Goal: Transaction & Acquisition: Purchase product/service

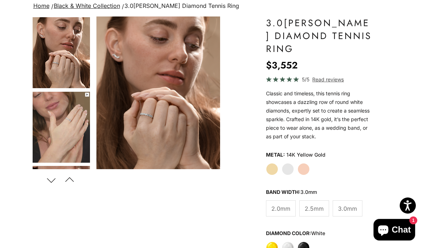
scroll to position [56, 0]
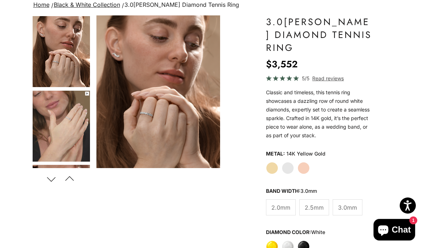
click at [272, 243] on label "Yellow" at bounding box center [272, 246] width 12 height 12
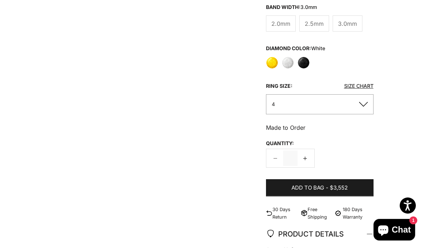
scroll to position [239, 0]
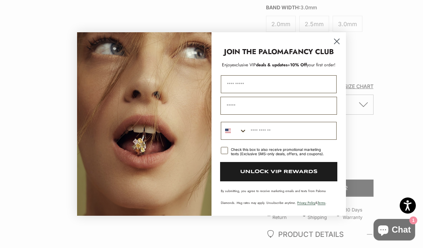
click at [340, 41] on circle "Close dialog" at bounding box center [337, 41] width 12 height 12
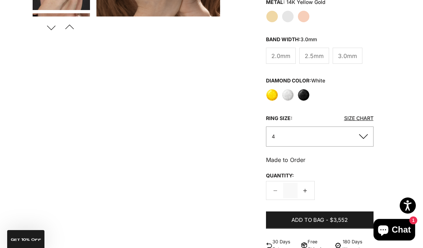
scroll to position [207, 0]
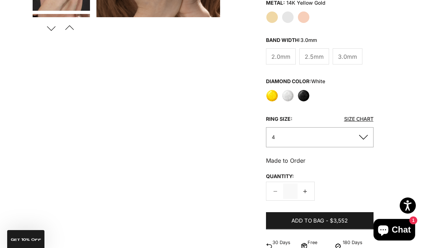
click at [359, 137] on button "4" at bounding box center [320, 137] width 108 height 20
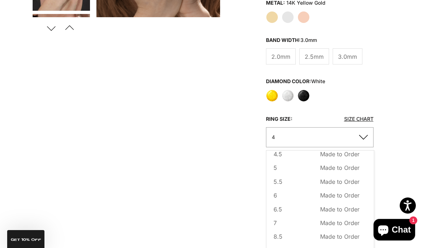
scroll to position [25, 0]
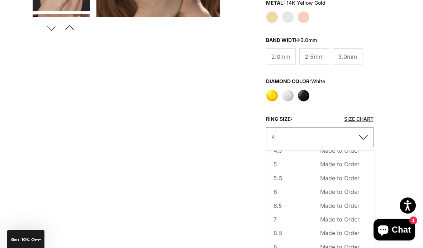
click at [278, 191] on button "6 Made to Order Sold out" at bounding box center [316, 191] width 86 height 9
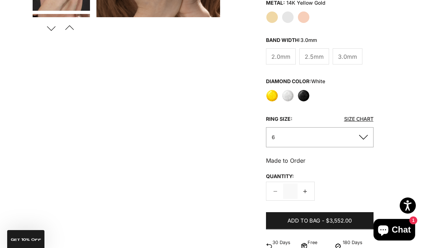
click at [274, 54] on span "2.0mm" at bounding box center [280, 56] width 19 height 9
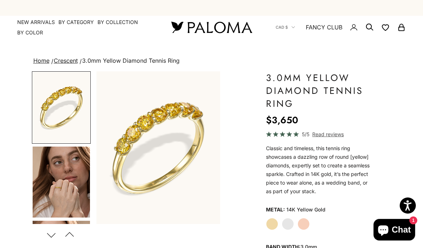
click at [288, 219] on label "White Gold" at bounding box center [288, 224] width 12 height 12
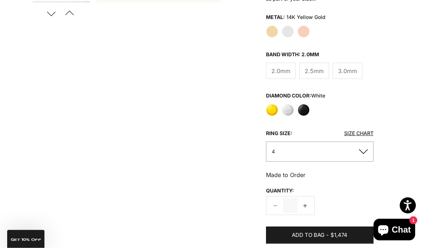
scroll to position [193, 0]
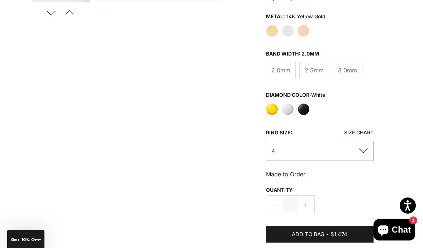
click at [361, 151] on button "4" at bounding box center [320, 151] width 108 height 20
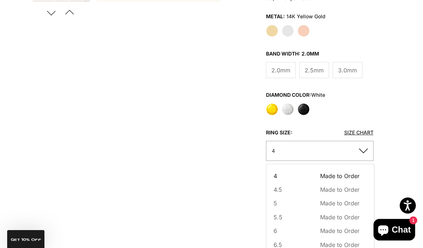
click at [279, 229] on button "6 Made to Order Sold out" at bounding box center [316, 230] width 86 height 9
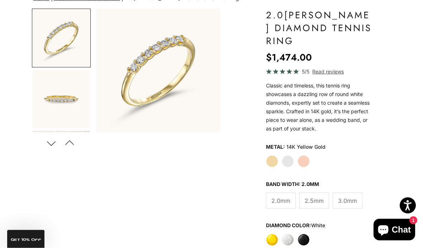
scroll to position [62, 0]
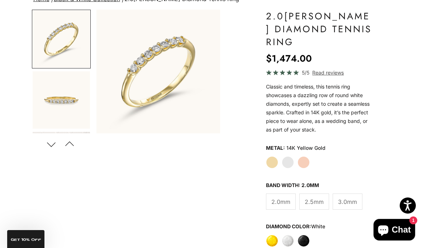
click at [67, 107] on img "Go to item 6" at bounding box center [61, 99] width 57 height 57
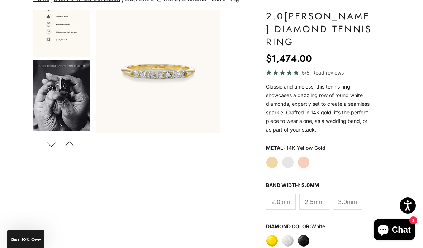
scroll to position [294, 0]
click at [313, 201] on span "2.5mm" at bounding box center [314, 201] width 19 height 9
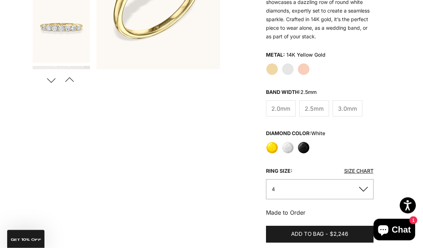
scroll to position [155, 0]
click at [349, 104] on span "3.0mm" at bounding box center [347, 108] width 19 height 9
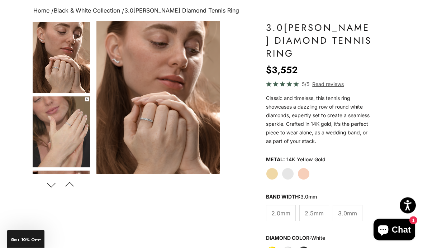
scroll to position [50, 0]
click at [61, 75] on img "Go to item 4" at bounding box center [61, 57] width 57 height 71
click at [65, 140] on img "Go to item 5" at bounding box center [61, 131] width 57 height 71
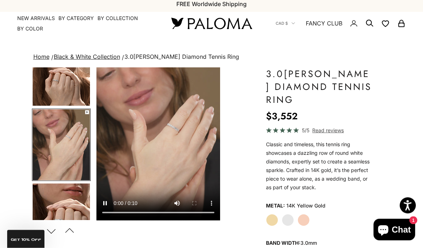
scroll to position [0, 0]
